Goal: Information Seeking & Learning: Understand process/instructions

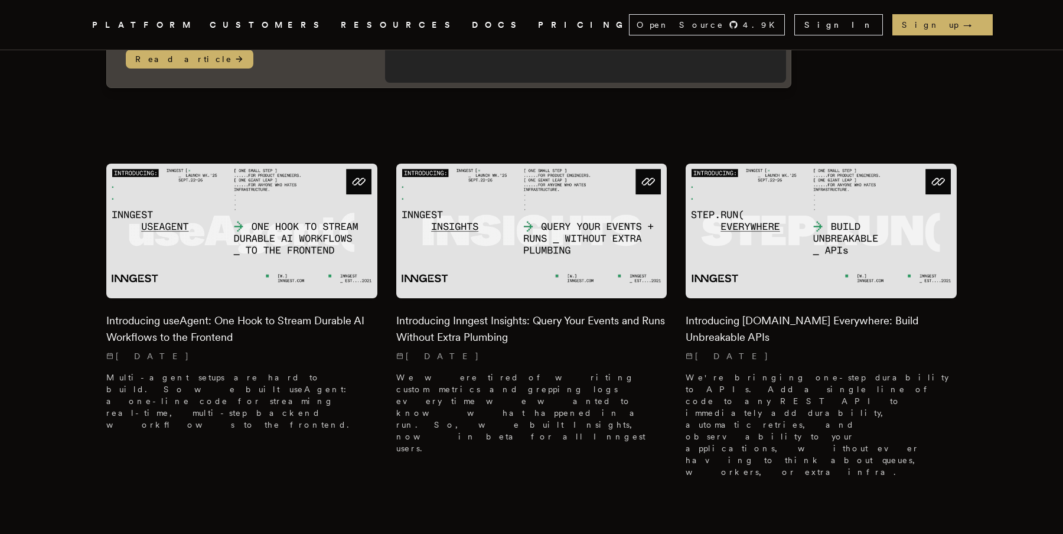
scroll to position [285, 0]
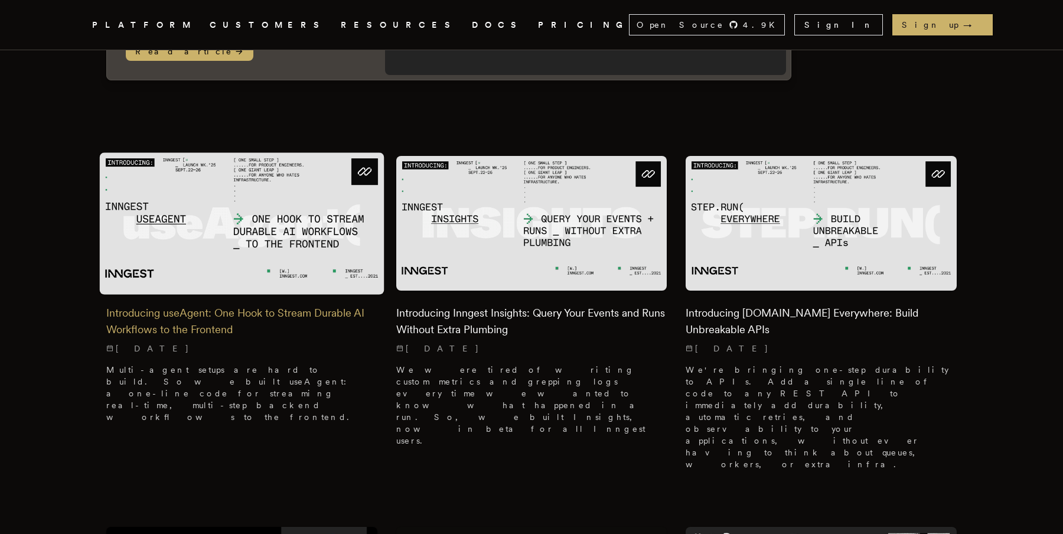
click at [312, 305] on h2 "Introducing useAgent: One Hook to Stream Durable AI Workflows to the Frontend" at bounding box center [241, 321] width 271 height 33
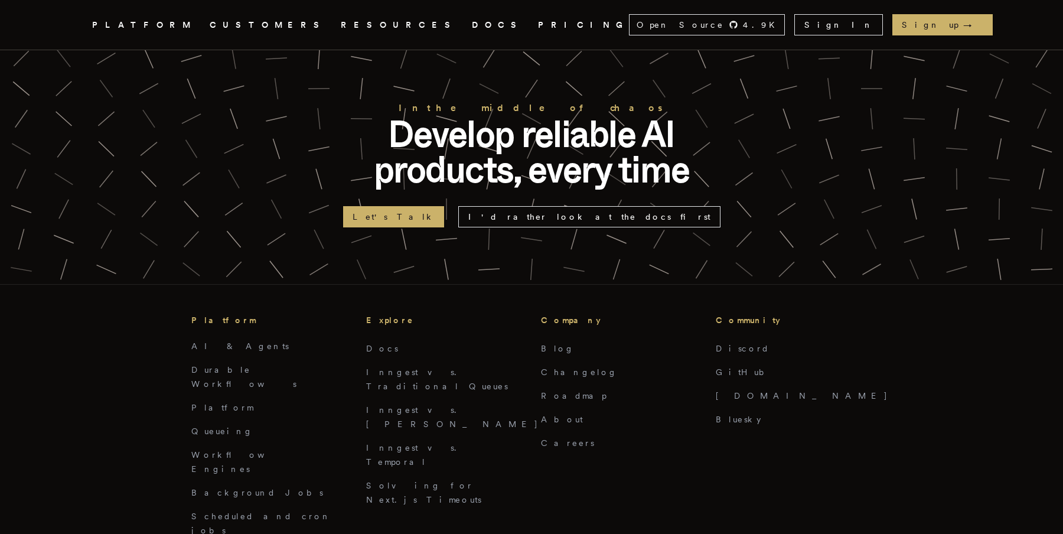
scroll to position [2727, 0]
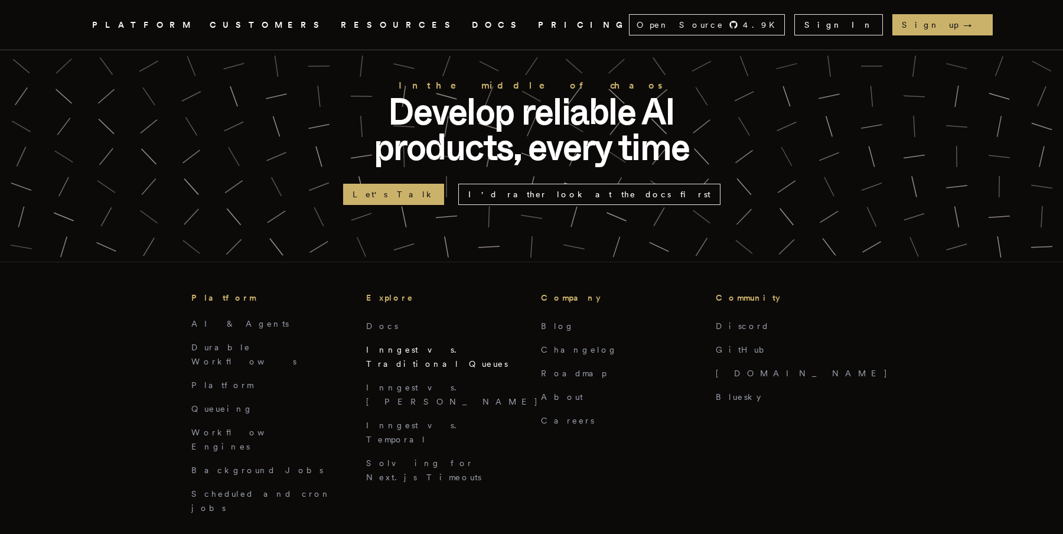
click at [443, 345] on link "Inngest vs. Traditional Queues" at bounding box center [437, 357] width 142 height 24
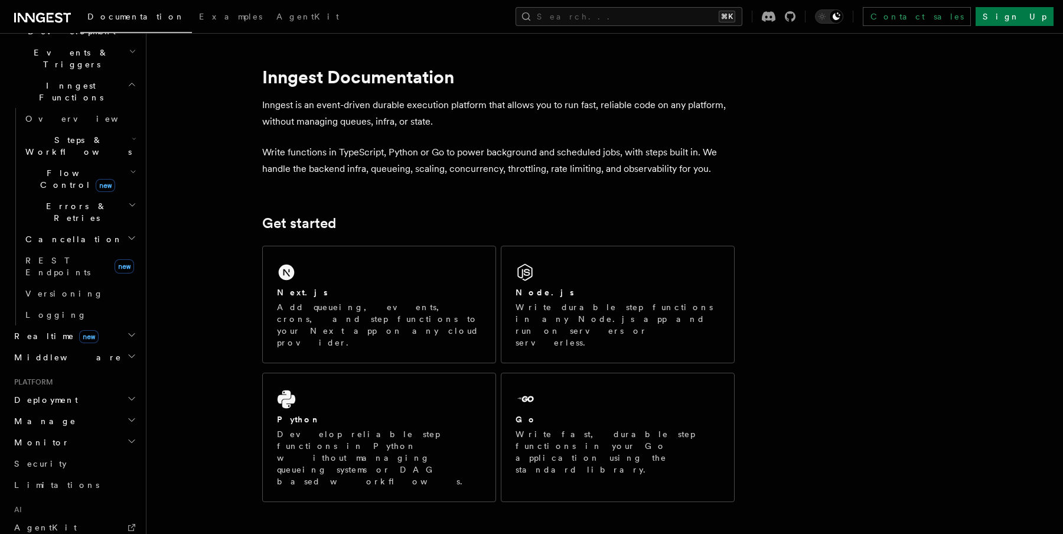
scroll to position [313, 0]
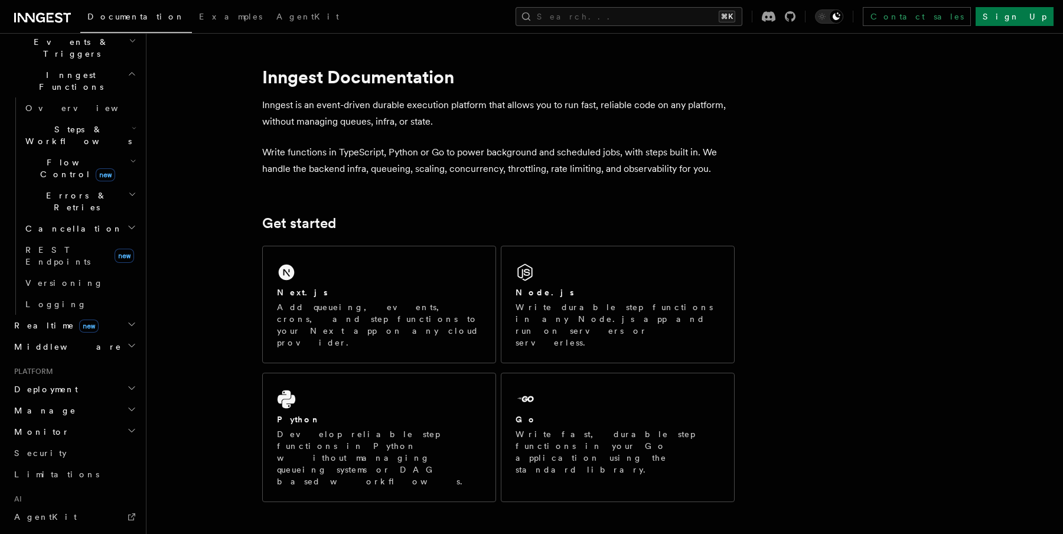
click at [66, 336] on h2 "Middleware" at bounding box center [73, 346] width 129 height 21
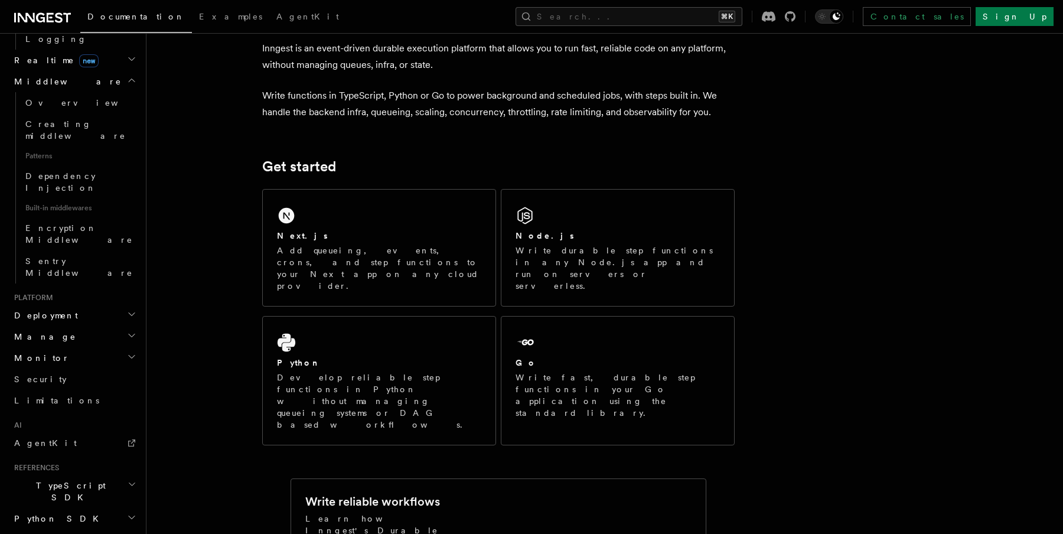
scroll to position [59, 0]
click at [58, 347] on h2 "Monitor" at bounding box center [73, 357] width 129 height 21
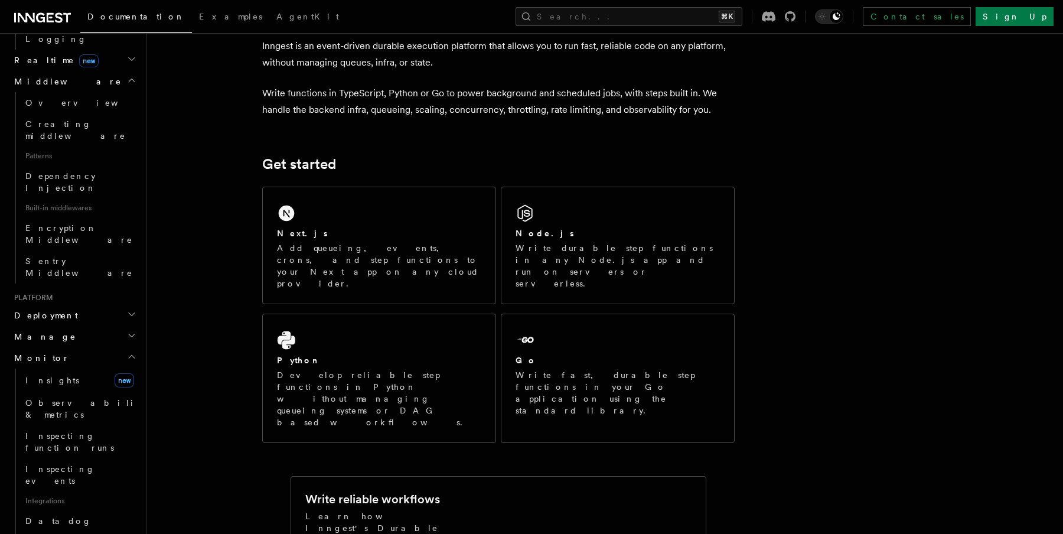
click at [60, 347] on h2 "Monitor" at bounding box center [73, 357] width 129 height 21
click at [58, 326] on h2 "Manage" at bounding box center [73, 336] width 129 height 21
click at [28, 429] on span "Function Pausing" at bounding box center [55, 439] width 61 height 21
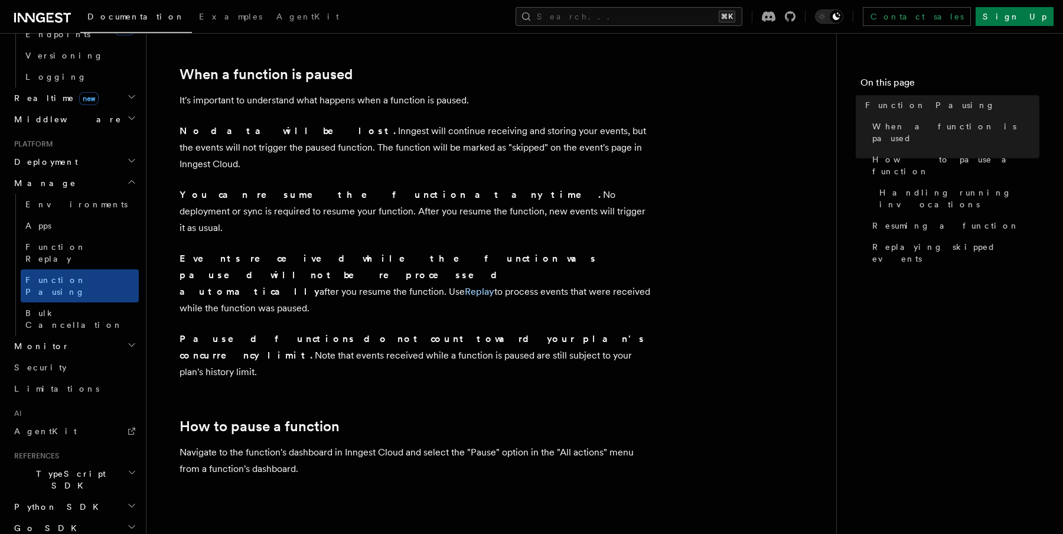
scroll to position [151, 0]
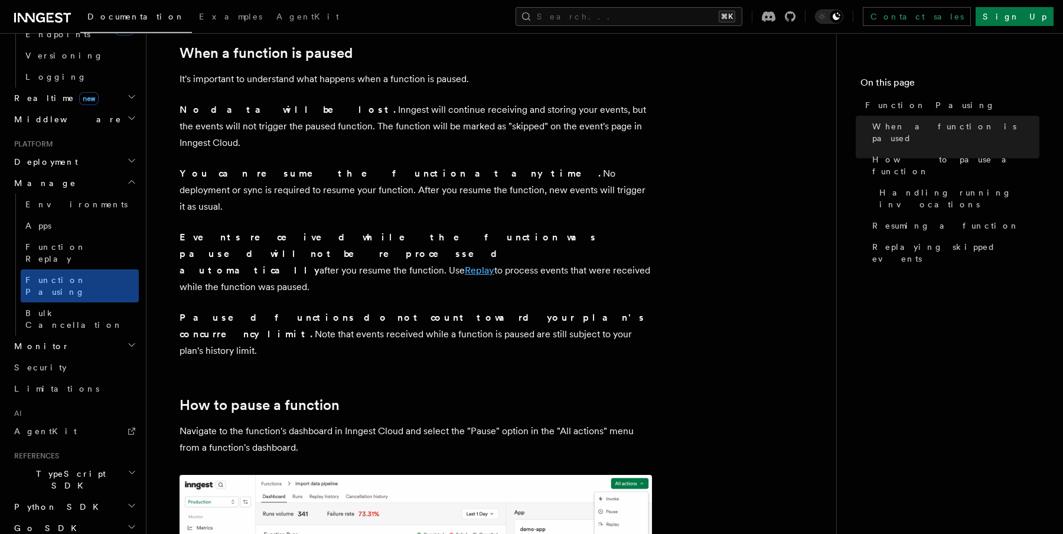
click at [465, 264] on link "Replay" at bounding box center [480, 269] width 30 height 11
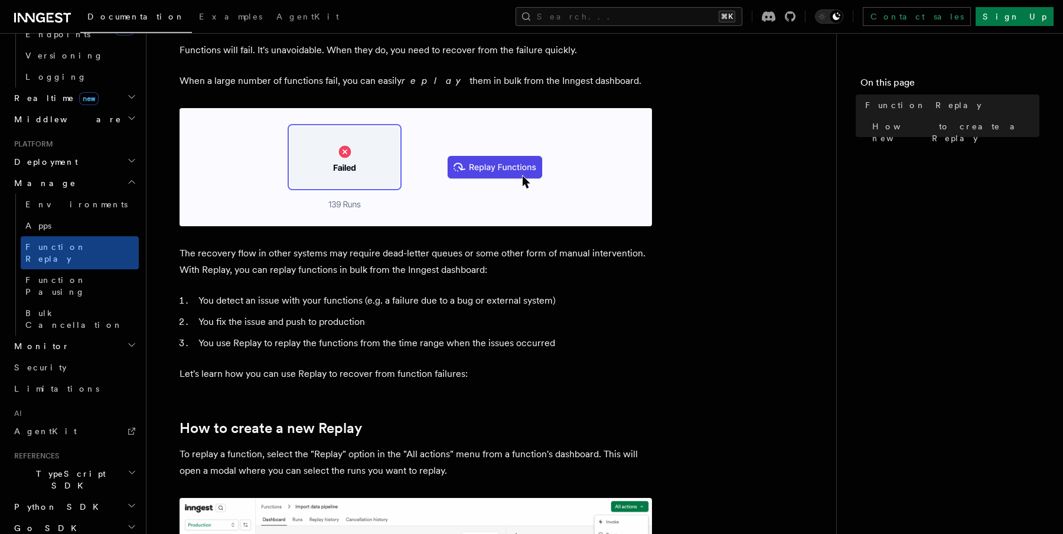
scroll to position [70, 0]
